Goal: Transaction & Acquisition: Purchase product/service

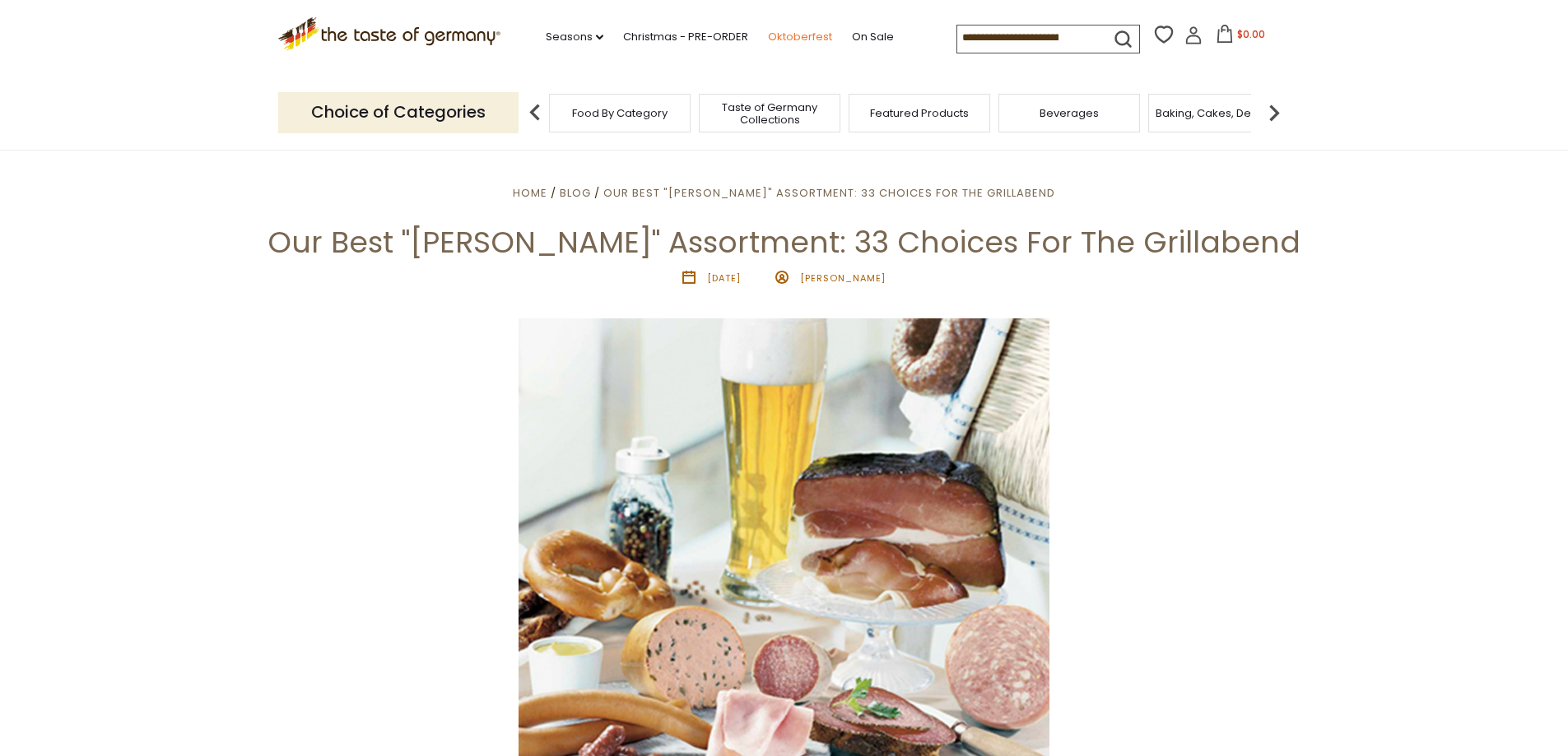
click at [807, 38] on link "Oktoberfest" at bounding box center [800, 38] width 64 height 18
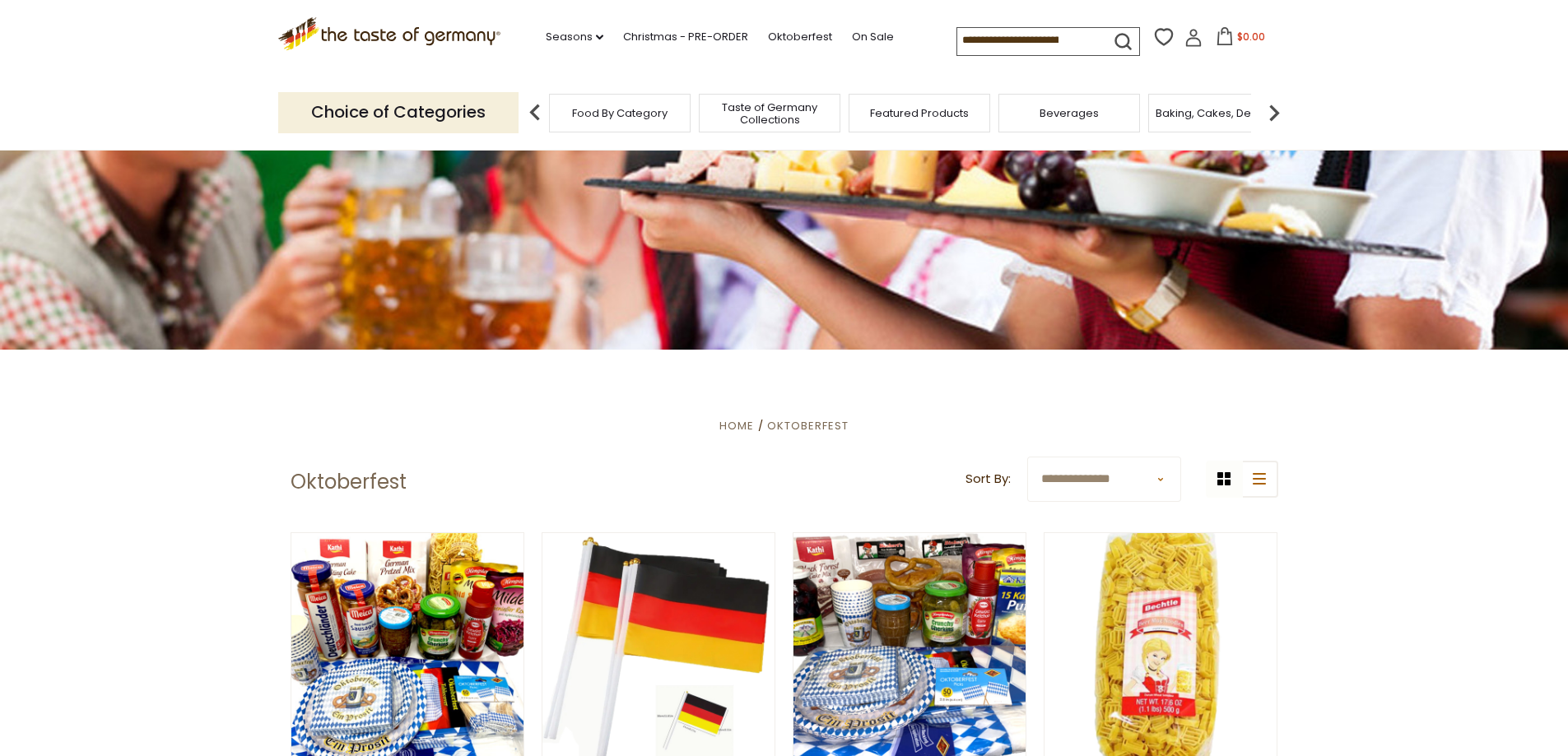
scroll to position [576, 0]
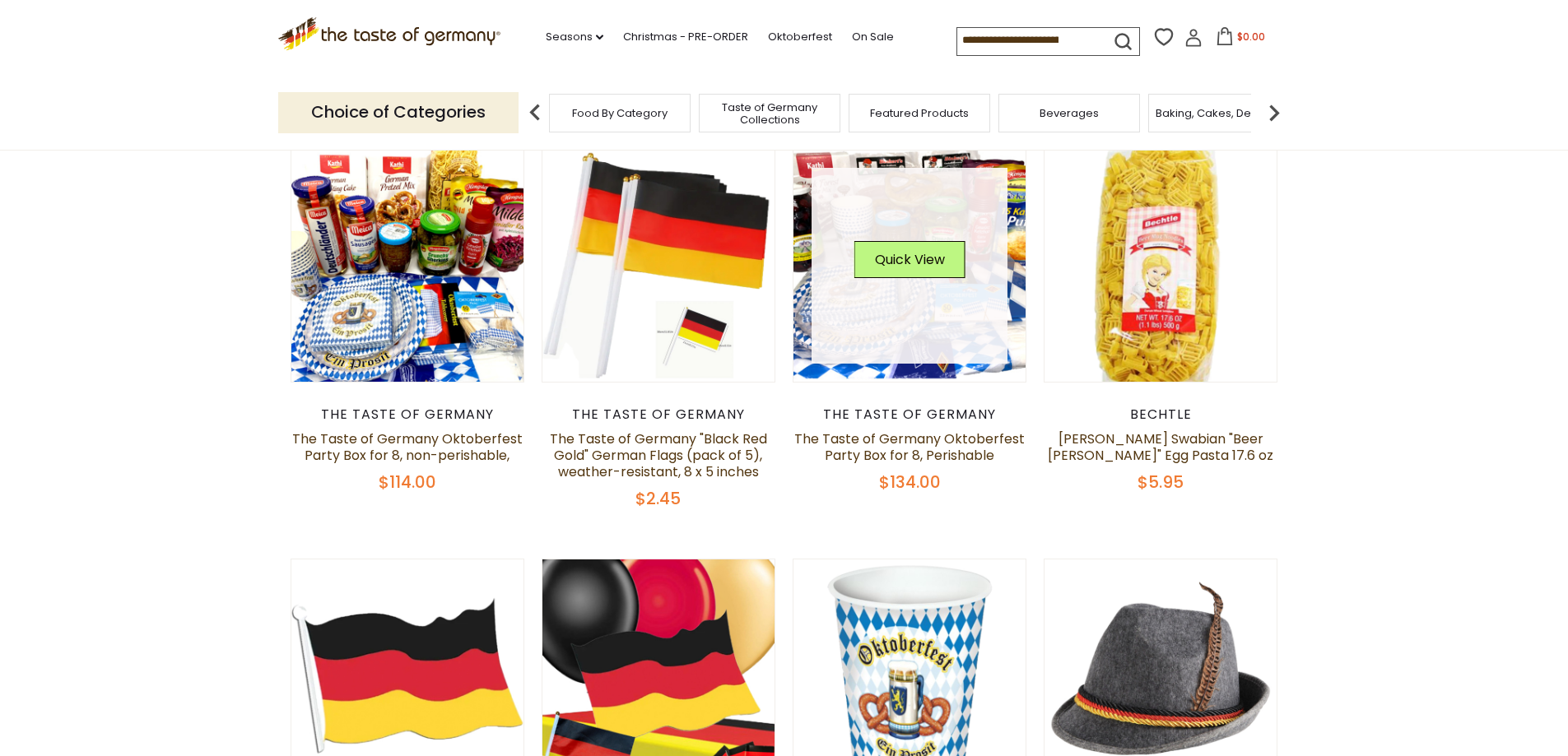
click at [890, 332] on link at bounding box center [909, 265] width 196 height 196
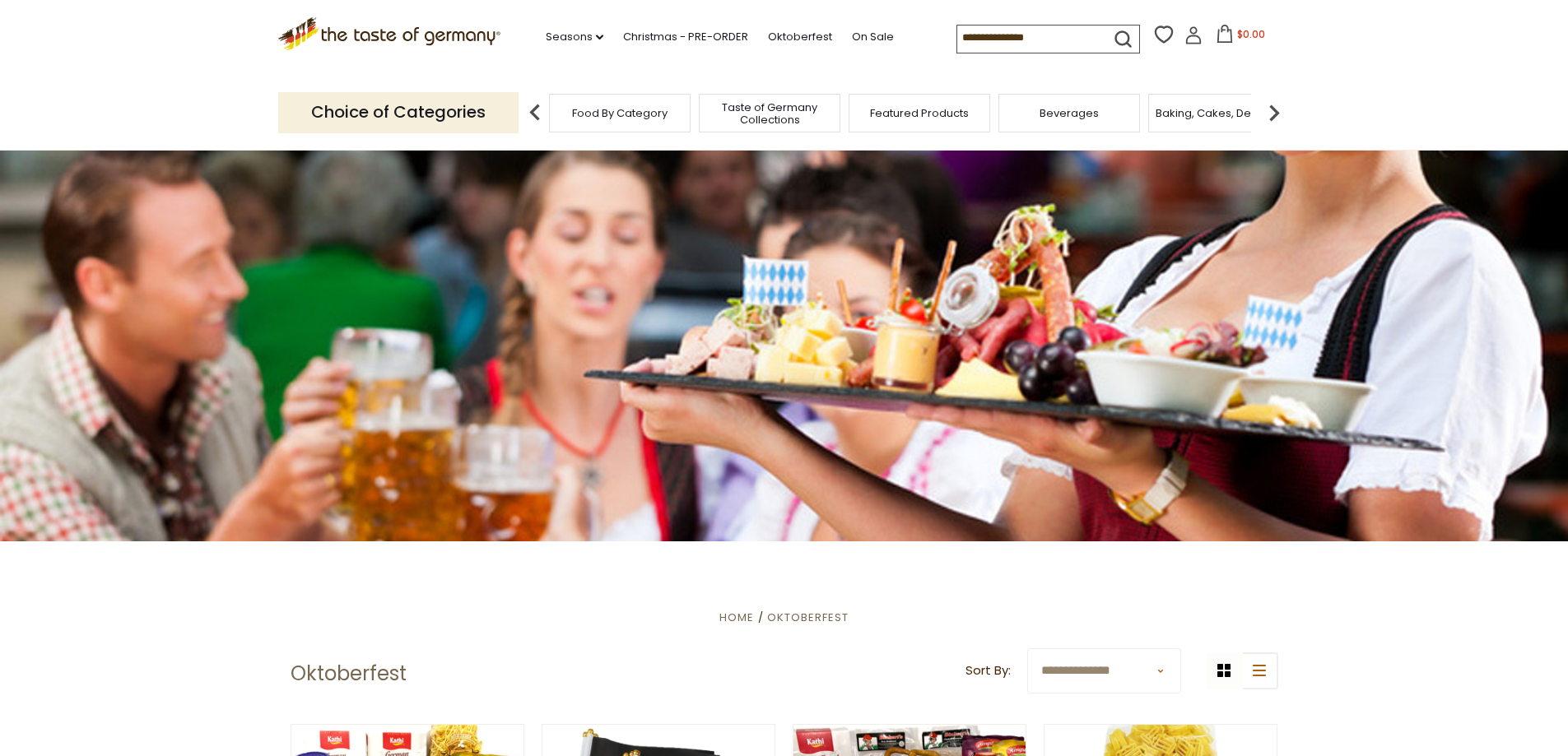
scroll to position [576, 0]
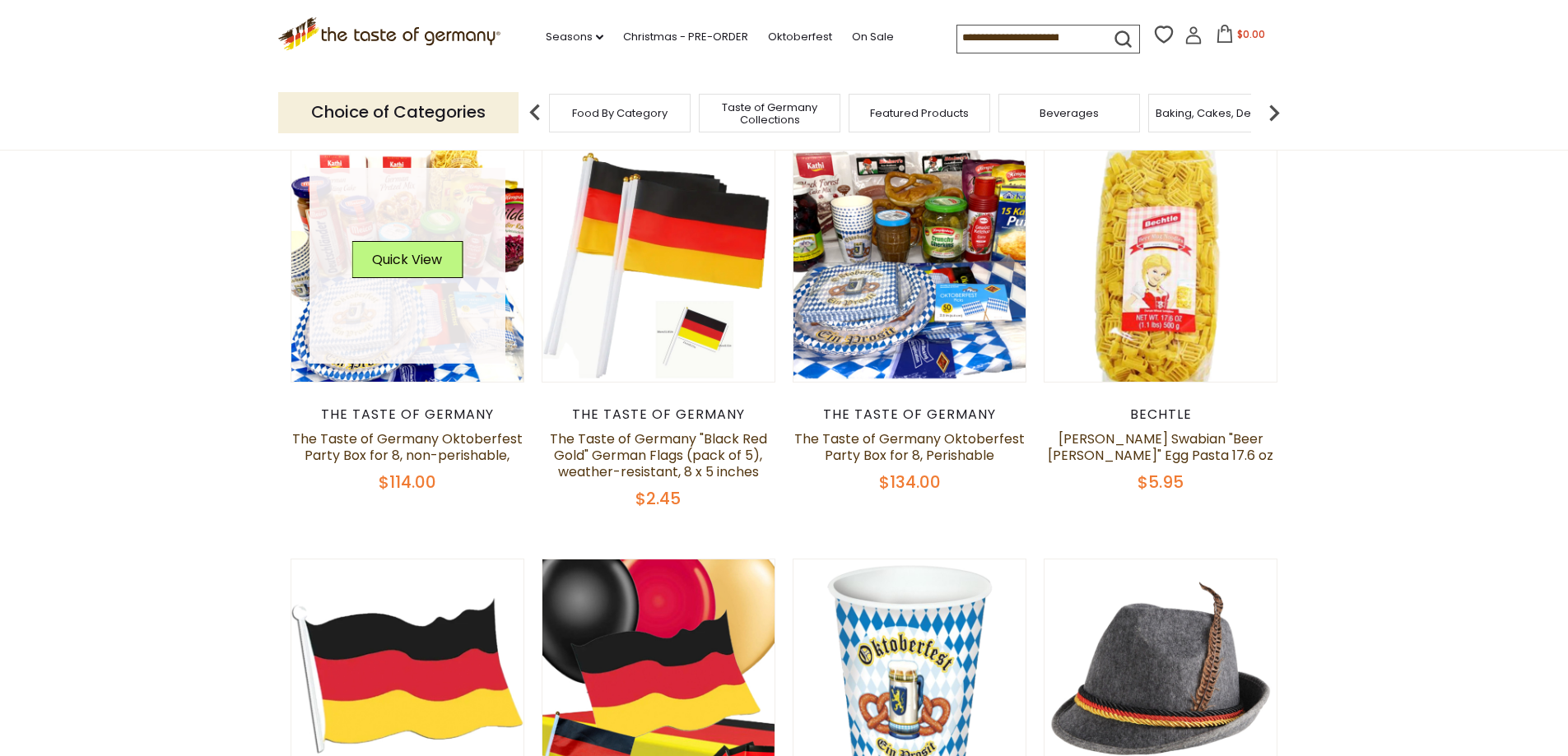
click at [415, 313] on link at bounding box center [407, 265] width 196 height 196
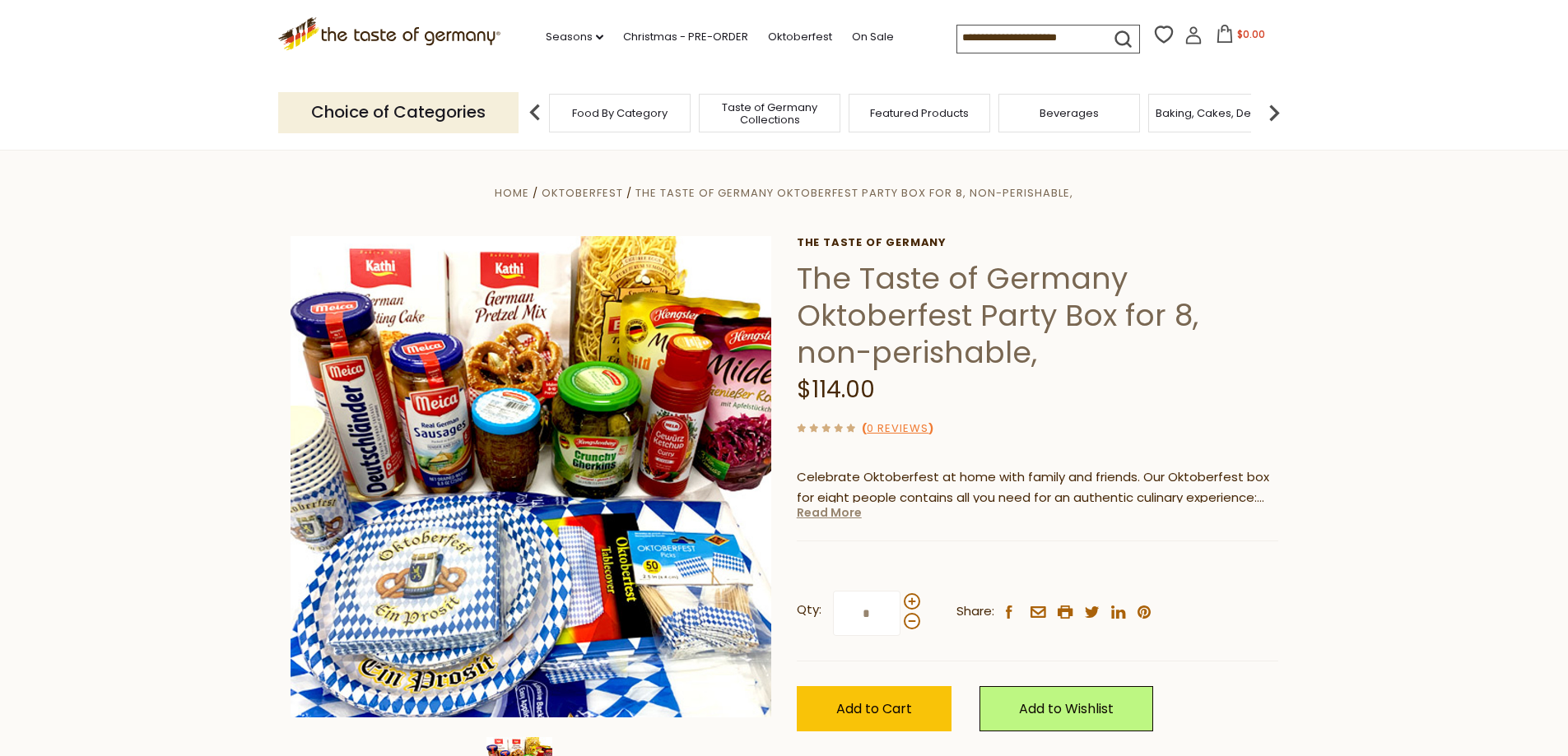
click at [821, 513] on link "Read More" at bounding box center [829, 513] width 65 height 17
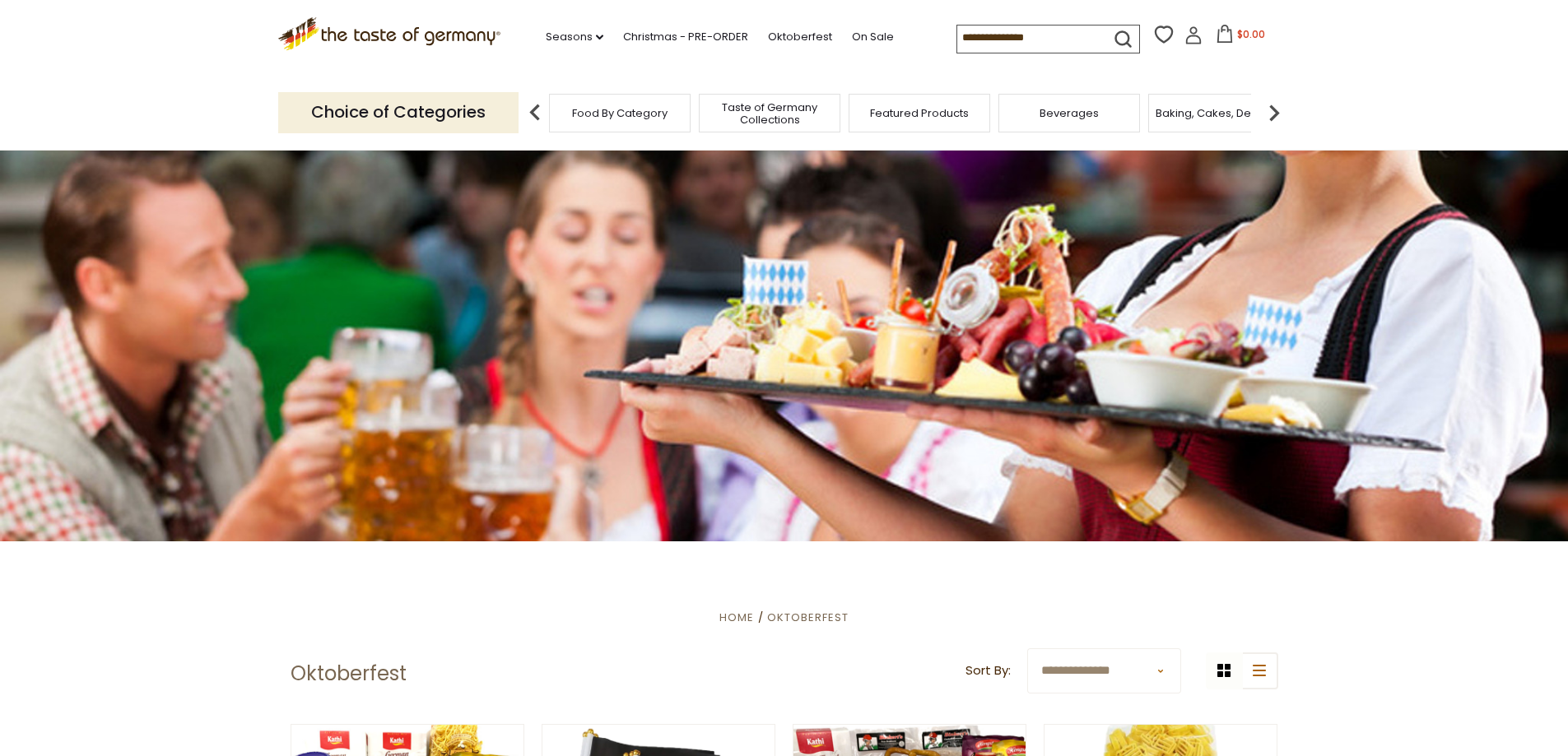
scroll to position [576, 0]
